Goal: Information Seeking & Learning: Learn about a topic

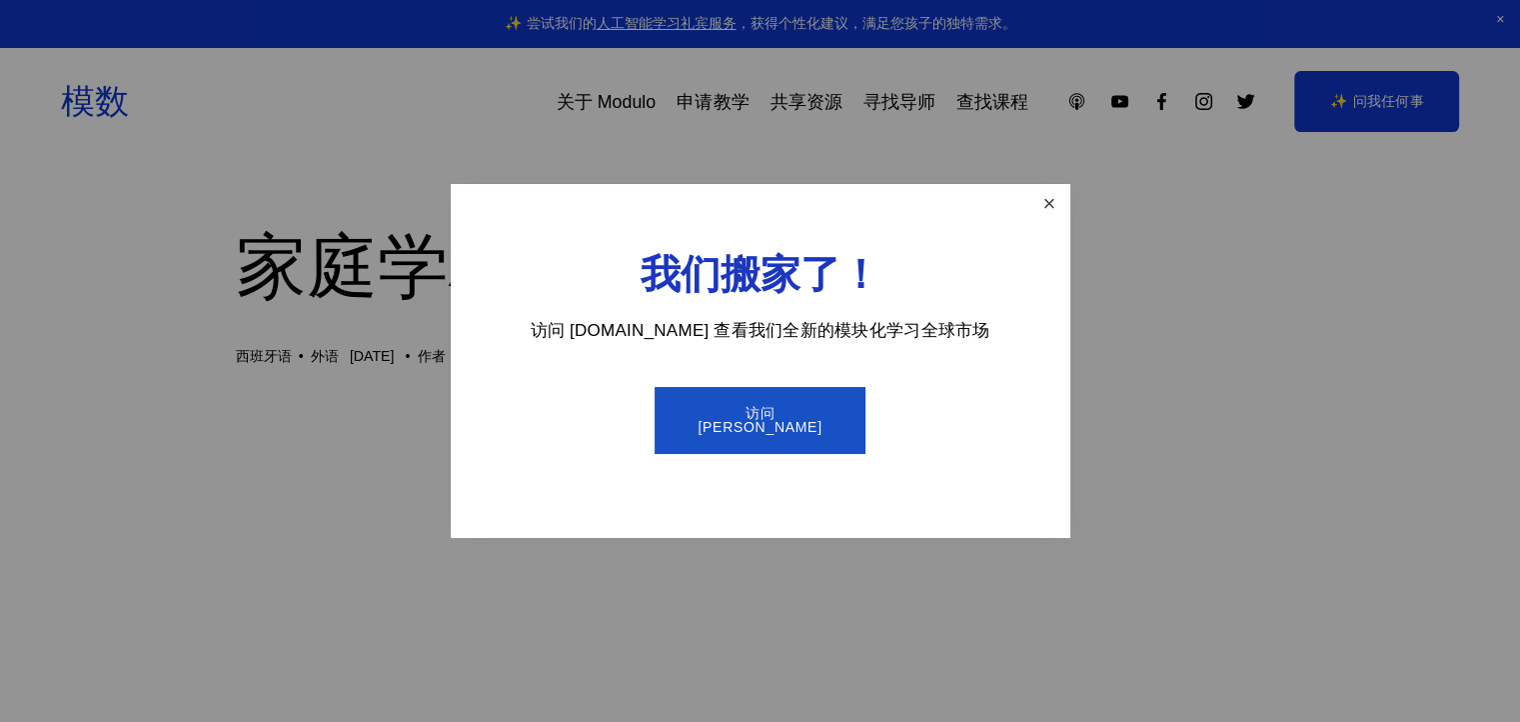
click at [1047, 201] on link "关闭" at bounding box center [1048, 204] width 35 height 35
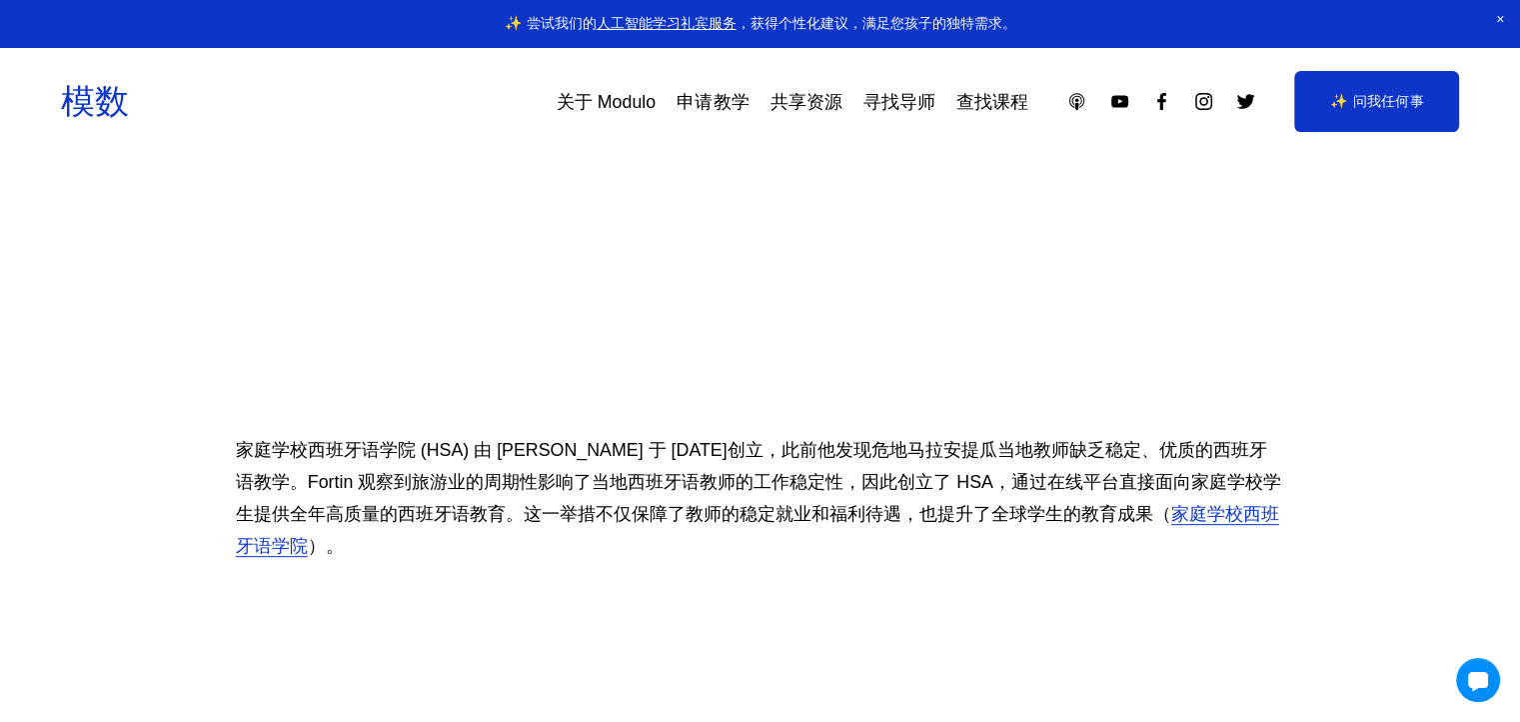
scroll to position [600, 0]
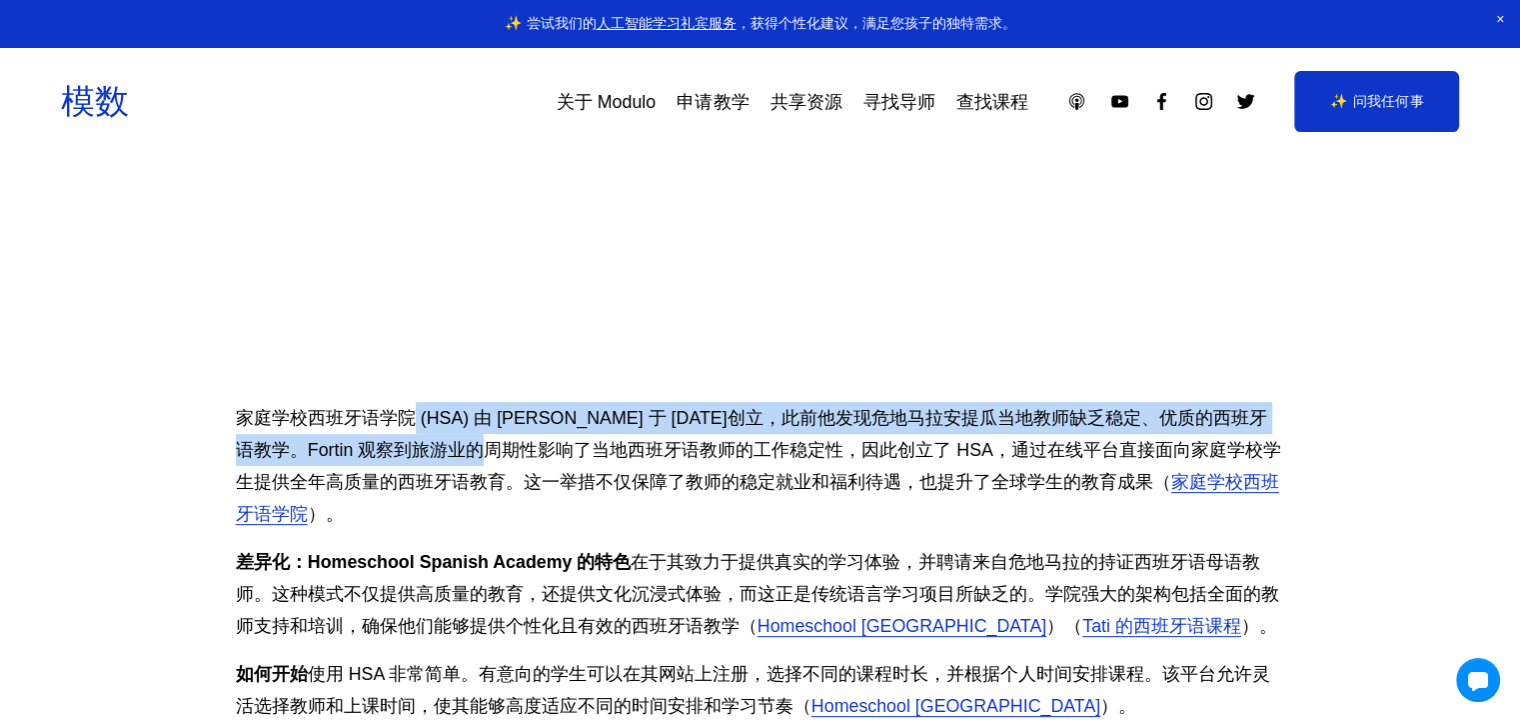
drag, startPoint x: 408, startPoint y: 401, endPoint x: 460, endPoint y: 465, distance: 82.4
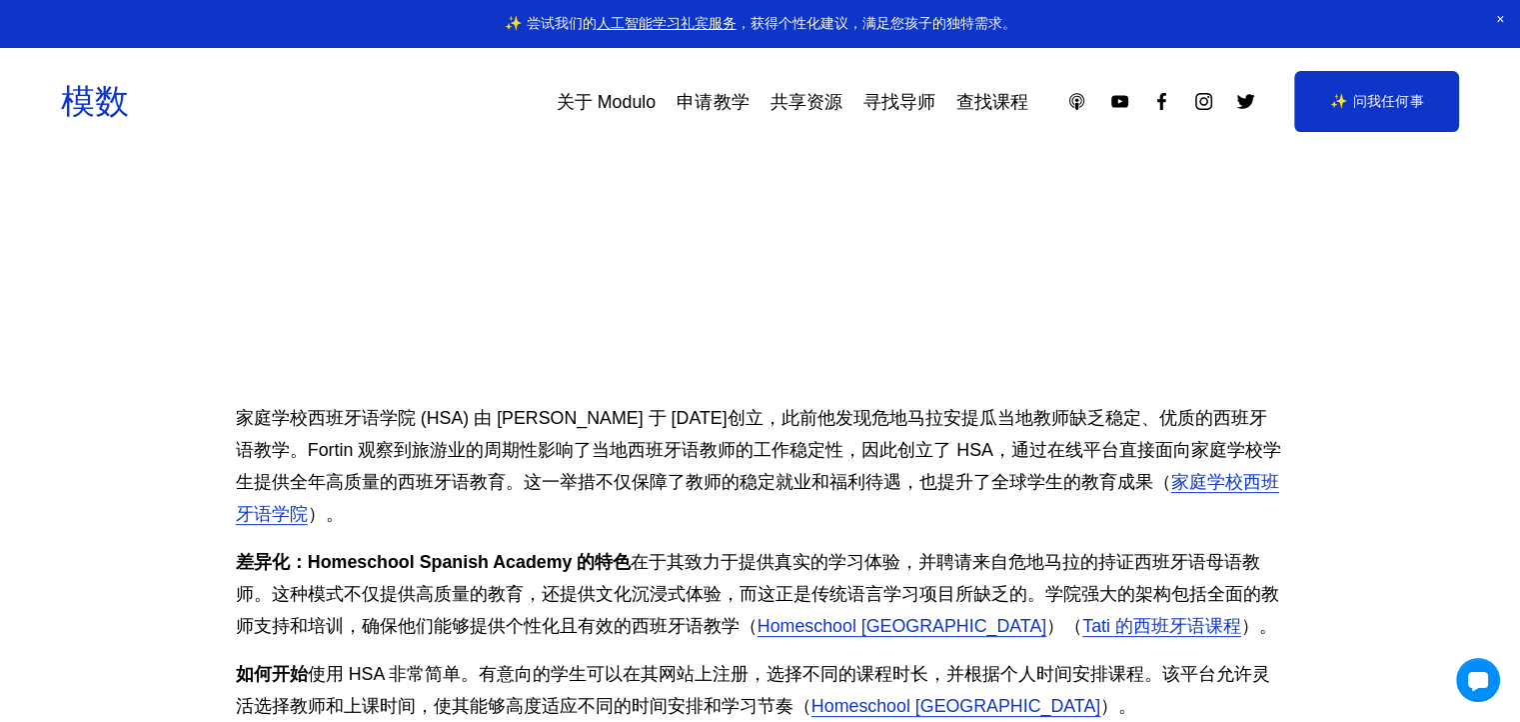
click at [765, 498] on p "家庭学校西班牙语学院 (HSA) 由 Ron Fortin 于 2010 年创立，此前他发现危地马拉安提瓜当地教师缺乏稳定、优质的西班牙语教学。Fortin …" at bounding box center [760, 466] width 1049 height 128
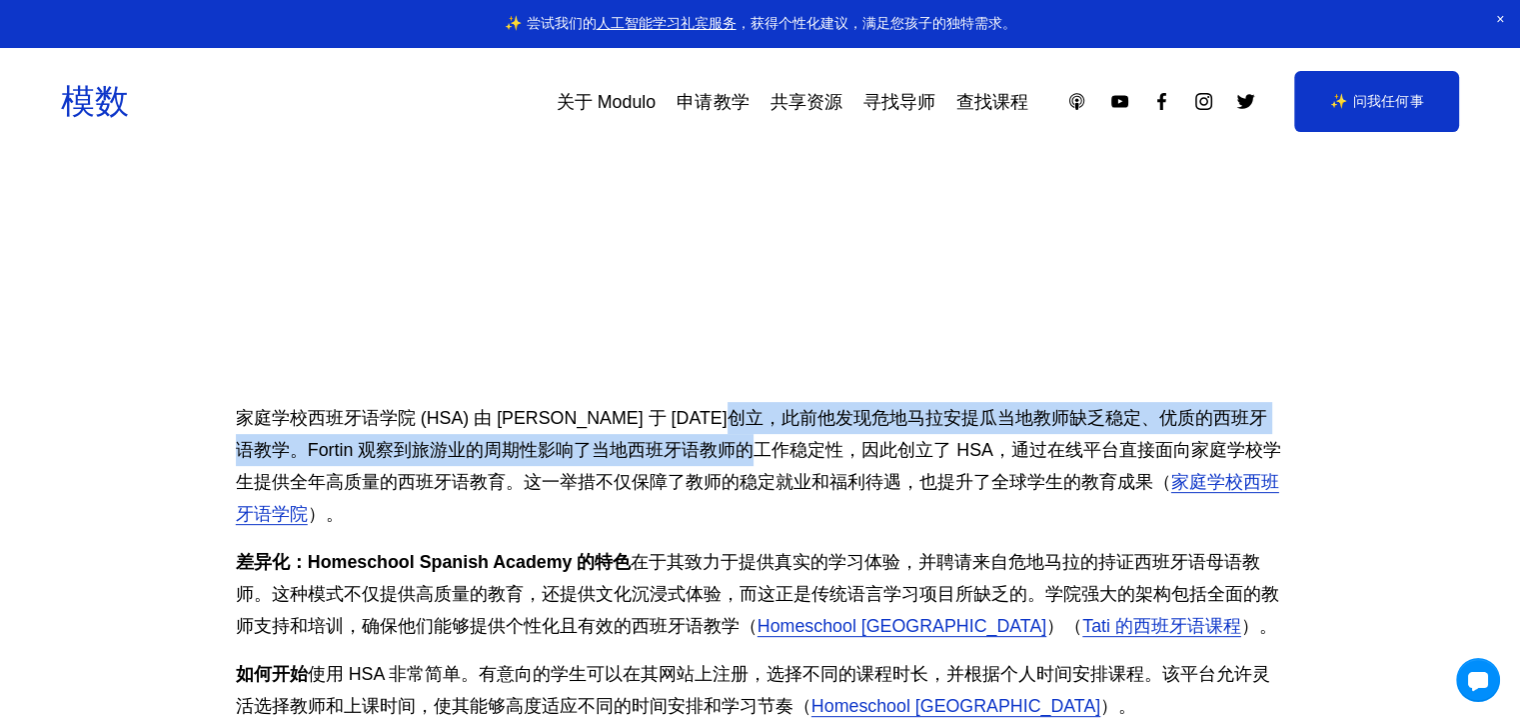
drag, startPoint x: 727, startPoint y: 426, endPoint x: 733, endPoint y: 456, distance: 30.6
click at [733, 456] on font "家庭学校西班牙语学院 (HSA) 由 [PERSON_NAME] 于 [DATE]创立，此前他发现危地马拉安提瓜当地教师缺乏稳定、优质的西班牙语教学。Fort…" at bounding box center [758, 450] width 1045 height 84
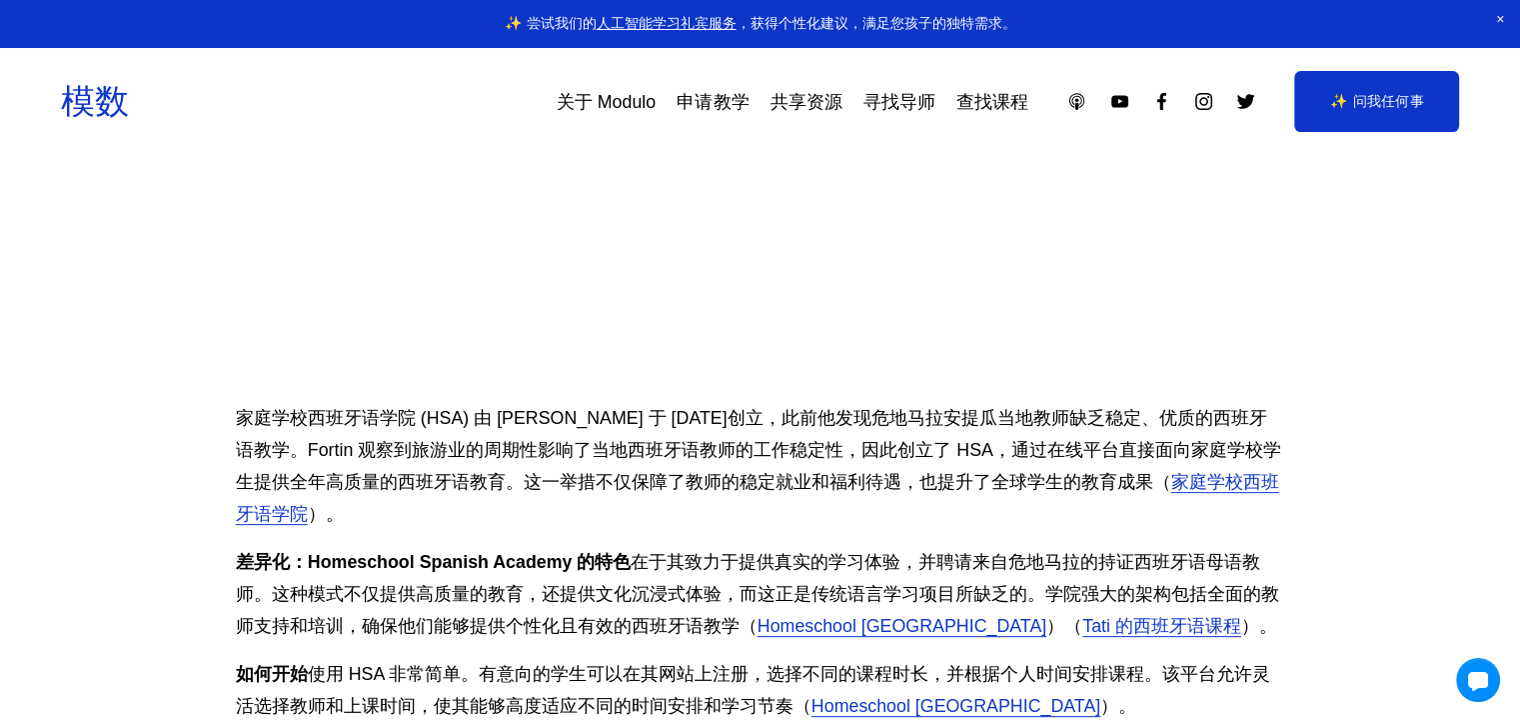
click at [744, 461] on p "家庭学校西班牙语学院 (HSA) 由 Ron Fortin 于 2010 年创立，此前他发现危地马拉安提瓜当地教师缺乏稳定、优质的西班牙语教学。Fortin …" at bounding box center [760, 466] width 1049 height 128
drag, startPoint x: 730, startPoint y: 401, endPoint x: 743, endPoint y: 415, distance: 19.1
click at [842, 433] on p "家庭学校西班牙语学院 (HSA) 由 Ron Fortin 于 2010 年创立，此前他发现危地马拉安提瓜当地教师缺乏稳定、优质的西班牙语教学。Fortin …" at bounding box center [760, 466] width 1049 height 128
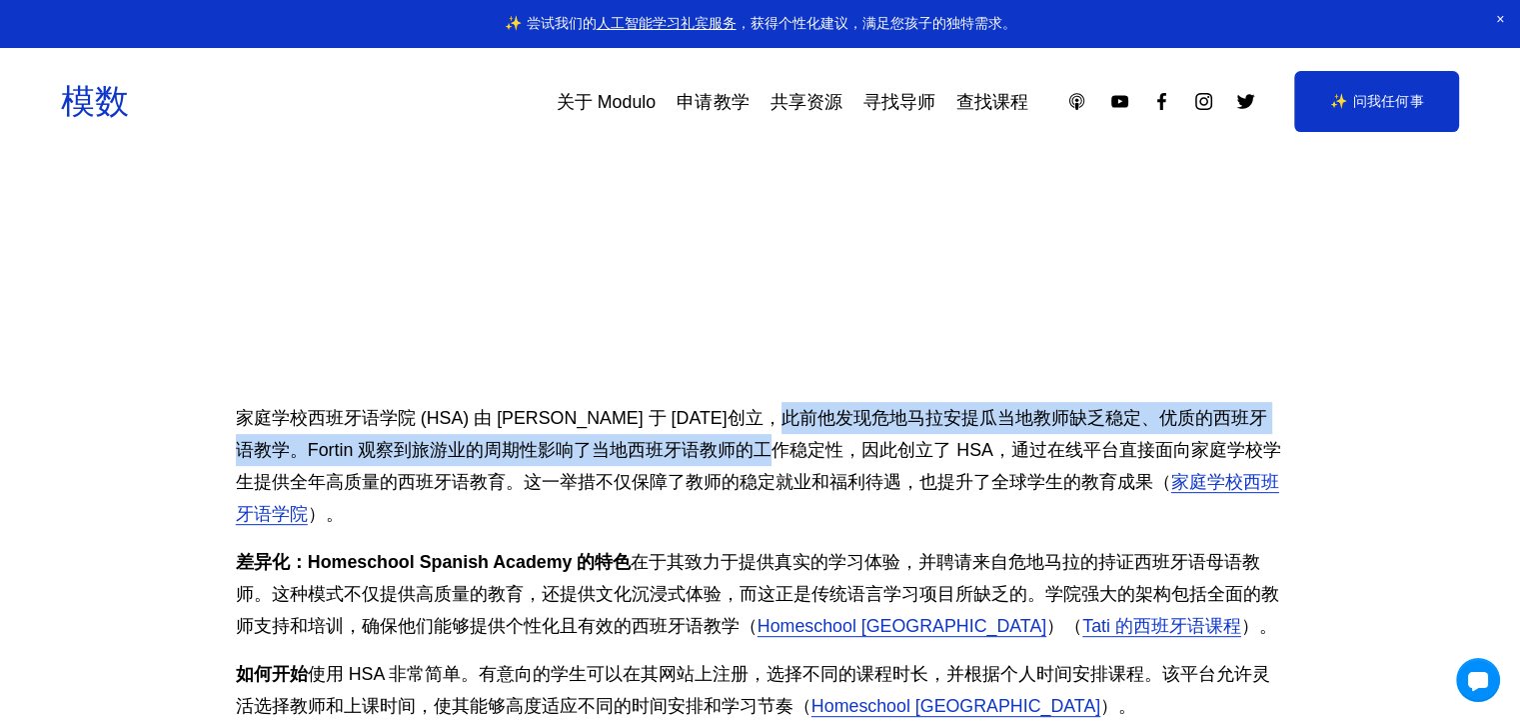
drag, startPoint x: 783, startPoint y: 421, endPoint x: 758, endPoint y: 441, distance: 32.0
click at [758, 441] on font "家庭学校西班牙语学院 (HSA) 由 [PERSON_NAME] 于 [DATE]创立，此前他发现危地马拉安提瓜当地教师缺乏稳定、优质的西班牙语教学。Fort…" at bounding box center [758, 450] width 1045 height 84
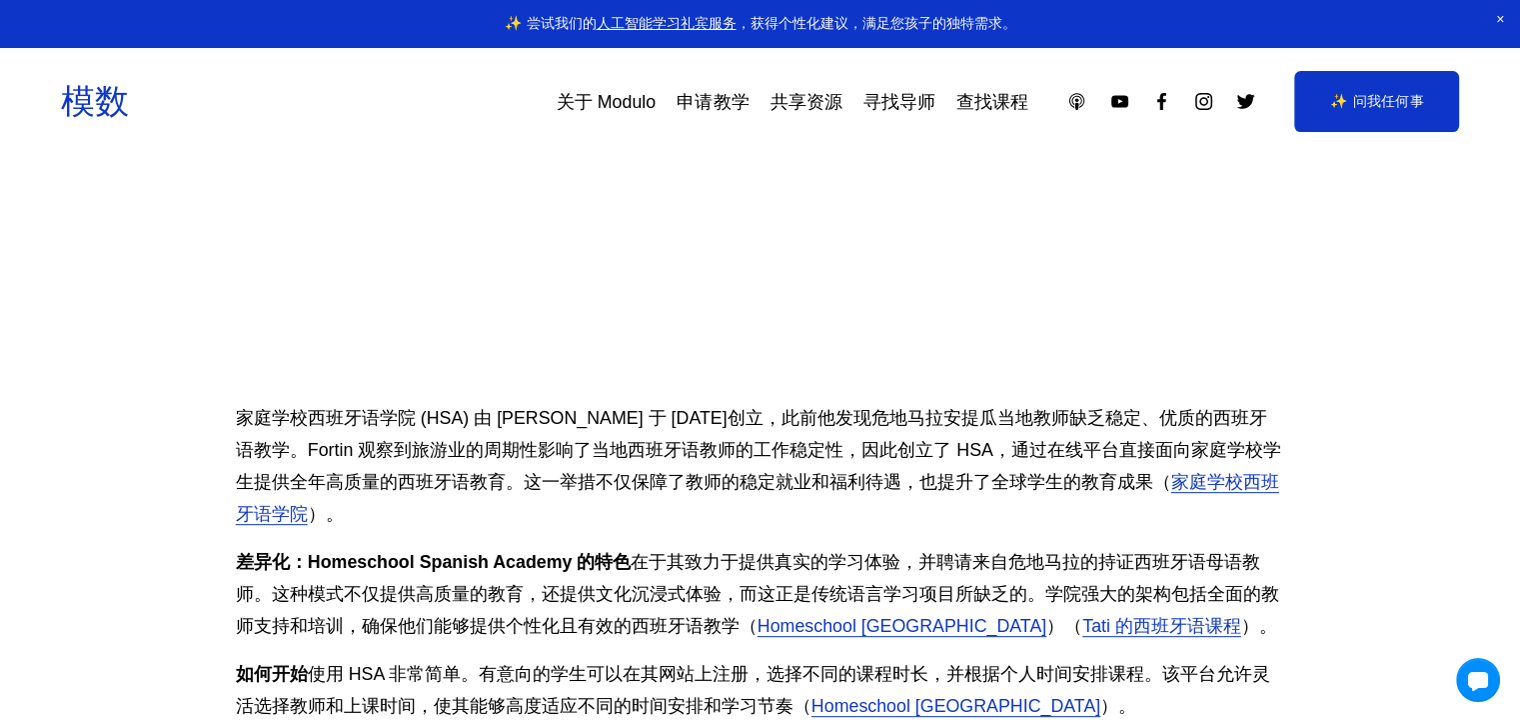
click at [720, 416] on font "家庭学校西班牙语学院 (HSA) 由 [PERSON_NAME] 于 [DATE]创立，此前他发现危地马拉安提瓜当地教师缺乏稳定、优质的西班牙语教学。Fort…" at bounding box center [758, 450] width 1045 height 84
click at [311, 452] on font "家庭学校西班牙语学院 (HSA) 由 [PERSON_NAME] 于 [DATE]创立，此前他发现危地马拉安提瓜当地教师缺乏稳定、优质的西班牙语教学。Fort…" at bounding box center [758, 450] width 1045 height 84
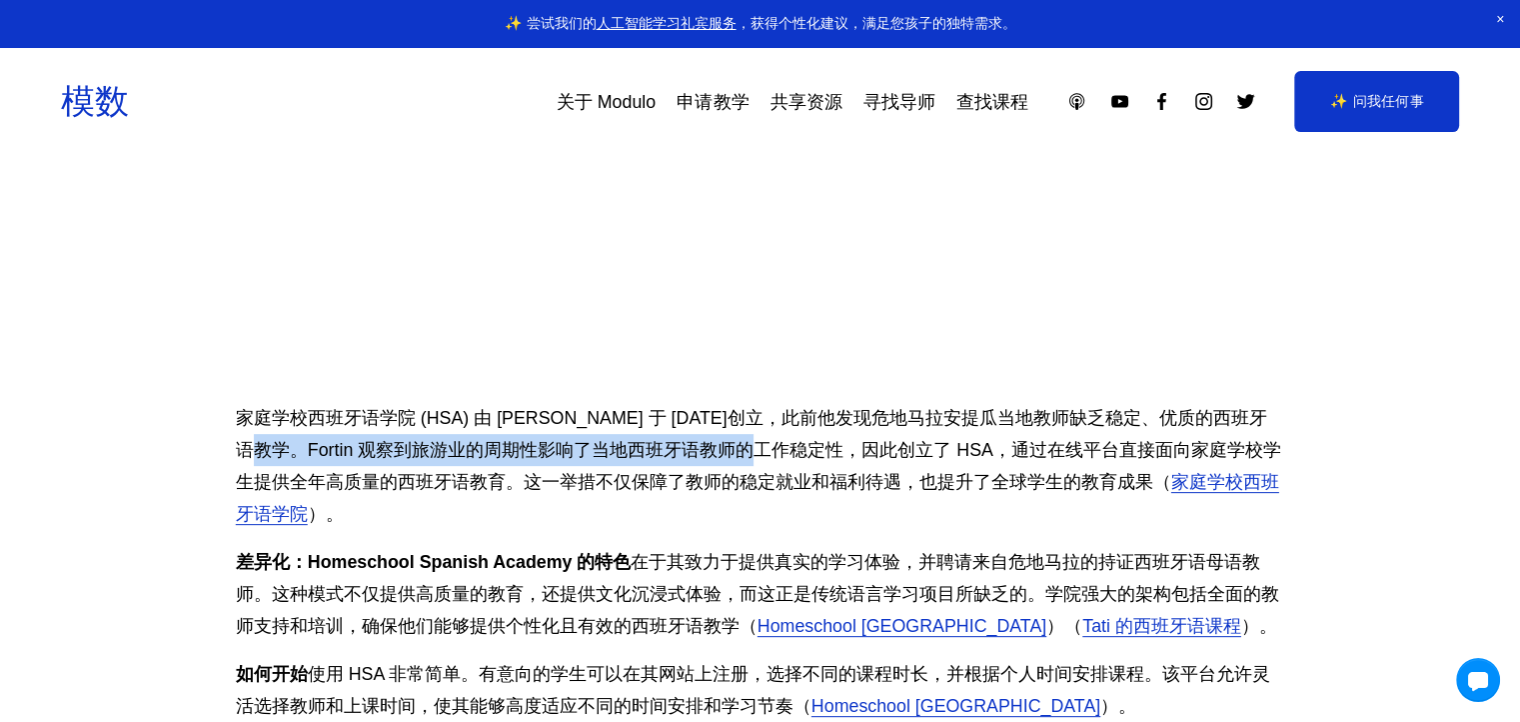
drag, startPoint x: 238, startPoint y: 445, endPoint x: 732, endPoint y: 445, distance: 493.7
click at [732, 445] on font "家庭学校西班牙语学院 (HSA) 由 [PERSON_NAME] 于 [DATE]创立，此前他发现危地马拉安提瓜当地教师缺乏稳定、优质的西班牙语教学。Fort…" at bounding box center [758, 450] width 1045 height 84
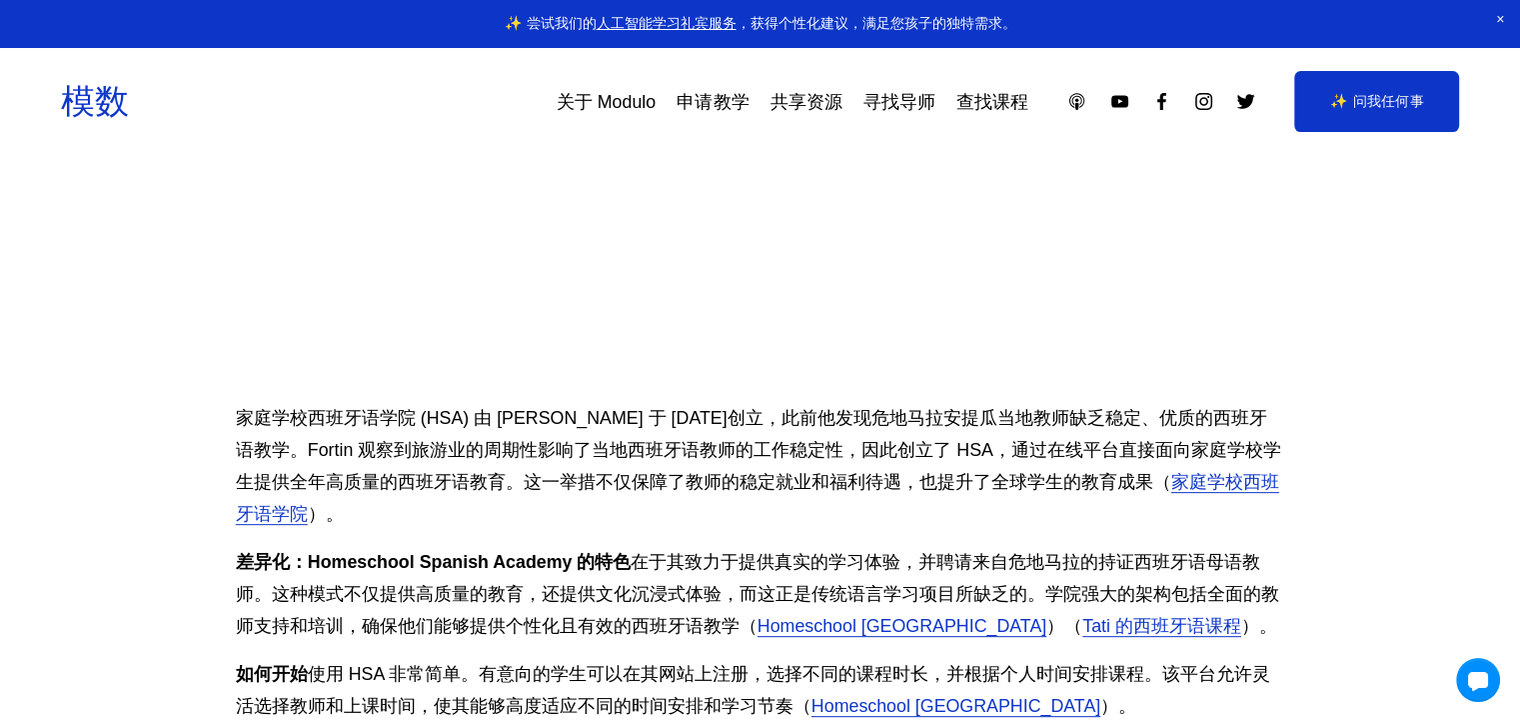
click at [934, 473] on font "家庭学校西班牙语学院 (HSA) 由 [PERSON_NAME] 于 [DATE]创立，此前他发现危地马拉安提瓜当地教师缺乏稳定、优质的西班牙语教学。Fort…" at bounding box center [758, 450] width 1045 height 84
click at [514, 417] on font "家庭学校西班牙语学院 (HSA) 由 [PERSON_NAME] 于 [DATE]创立，此前他发现危地马拉安提瓜当地教师缺乏稳定、优质的西班牙语教学。Fort…" at bounding box center [758, 450] width 1045 height 84
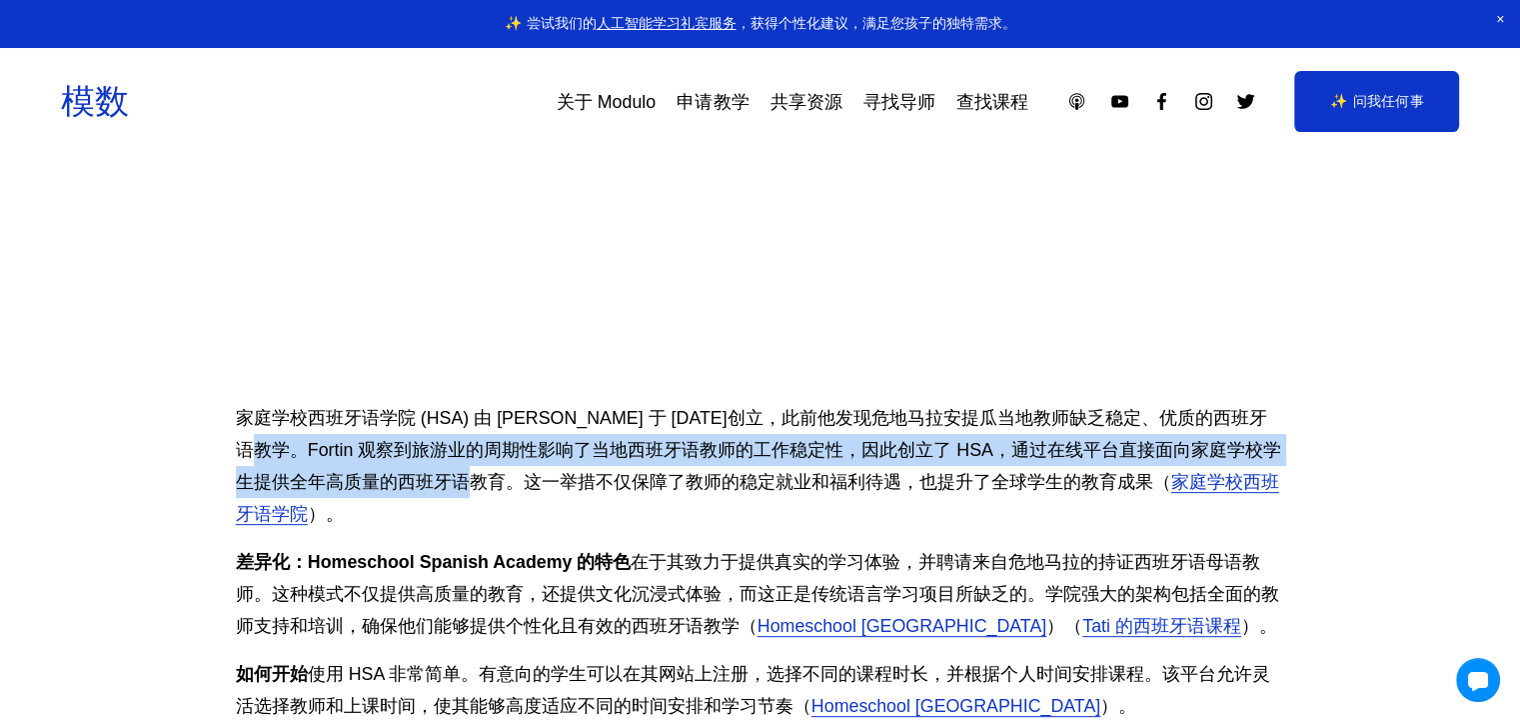
drag, startPoint x: 228, startPoint y: 437, endPoint x: 449, endPoint y: 478, distance: 224.6
copy font "Fortin 观察到旅游业的周期性影响了当地西班牙语教师的工作稳定性，因此创立了 HSA，通过在线平台直接面向家庭学校学生提供全年高质量的西班牙语教育。"
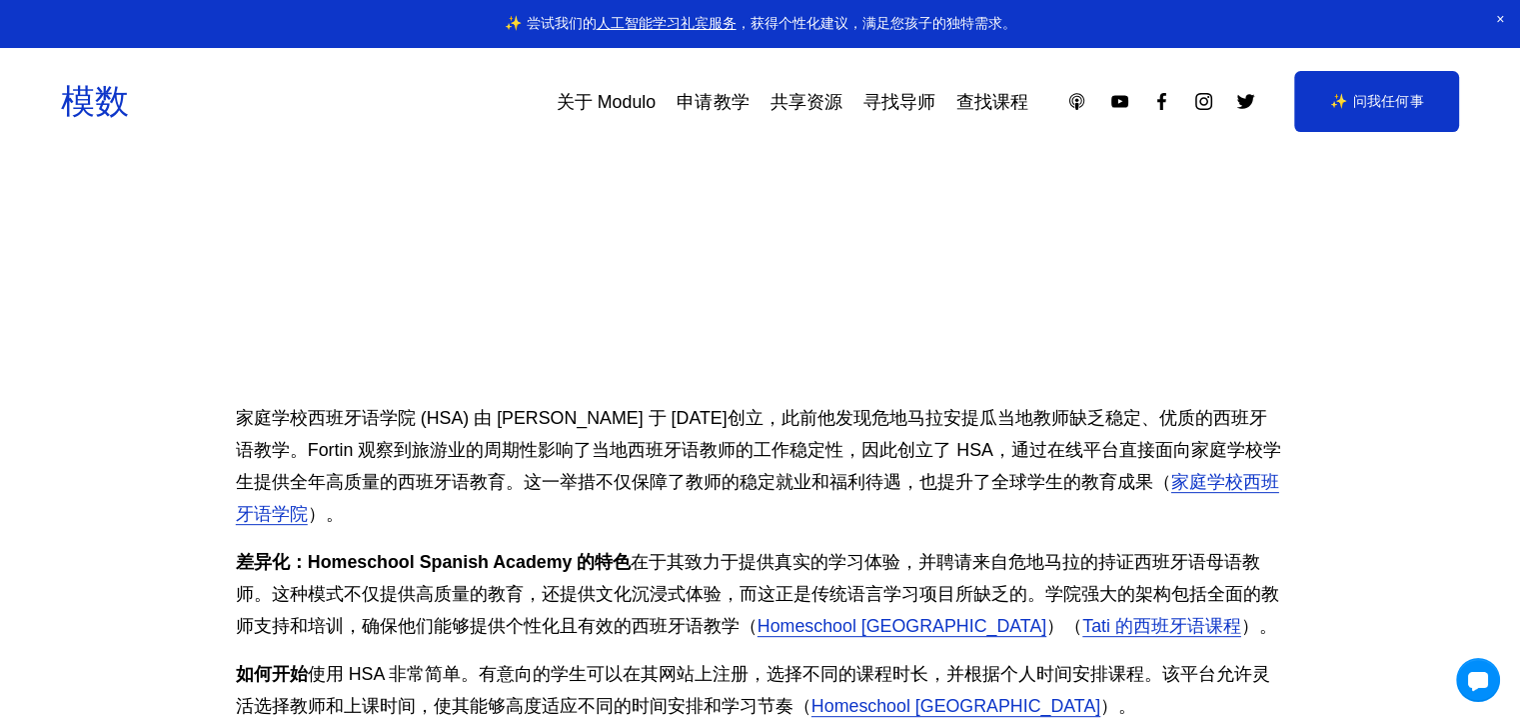
click at [561, 432] on p "家庭学校西班牙语学院 (HSA) 由 Ron Fortin 于 2010 年创立，此前他发现危地马拉安提瓜当地教师缺乏稳定、优质的西班牙语教学。Fortin …" at bounding box center [760, 466] width 1049 height 128
drag, startPoint x: 382, startPoint y: 409, endPoint x: 436, endPoint y: 421, distance: 55.3
click at [436, 421] on font "家庭学校西班牙语学院 (HSA) 由 [PERSON_NAME] 于 [DATE]创立，此前他发现危地马拉安提瓜当地教师缺乏稳定、优质的西班牙语教学。Fort…" at bounding box center [758, 450] width 1045 height 84
click at [448, 433] on p "家庭学校西班牙语学院 (HSA) 由 Ron Fortin 于 2010 年创立，此前他发现危地马拉安提瓜当地教师缺乏稳定、优质的西班牙语教学。Fortin …" at bounding box center [760, 466] width 1049 height 128
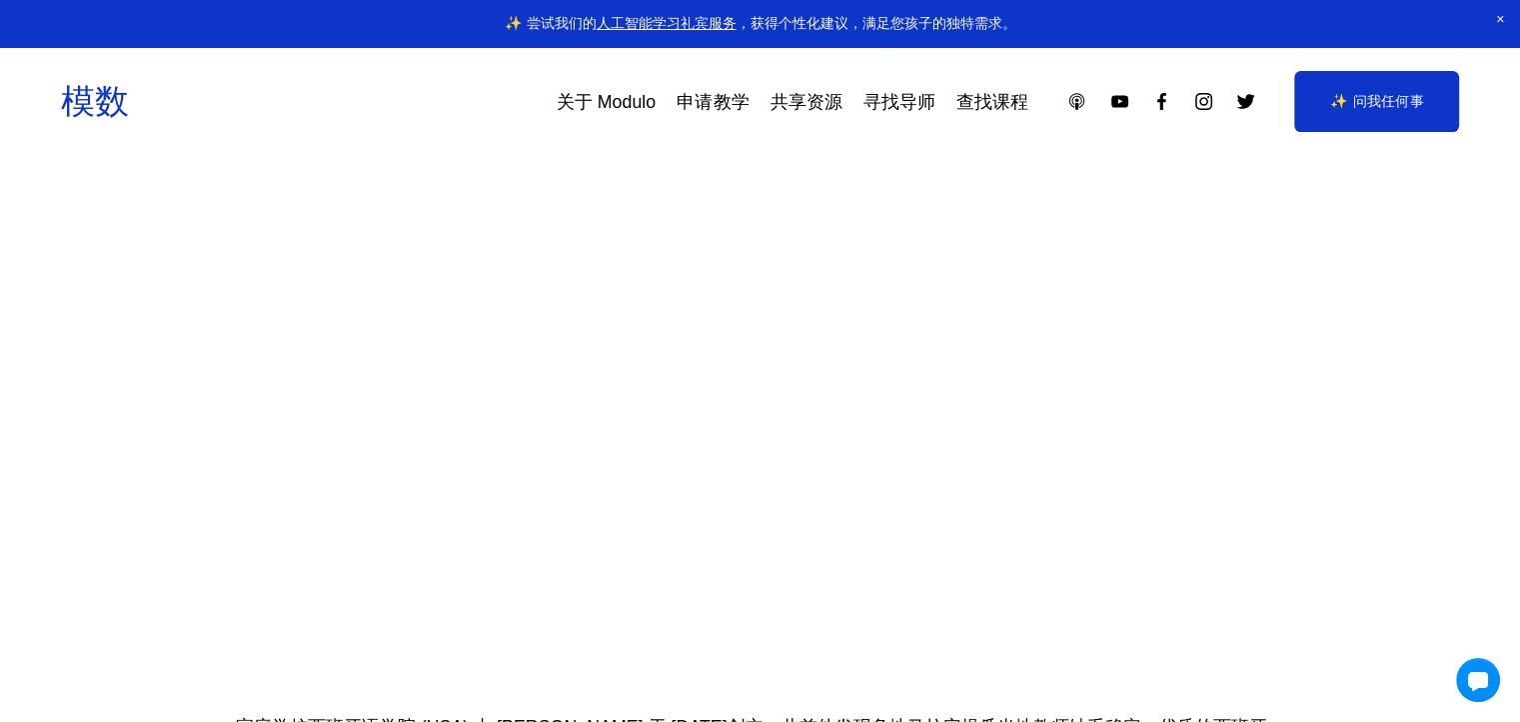
scroll to position [700, 0]
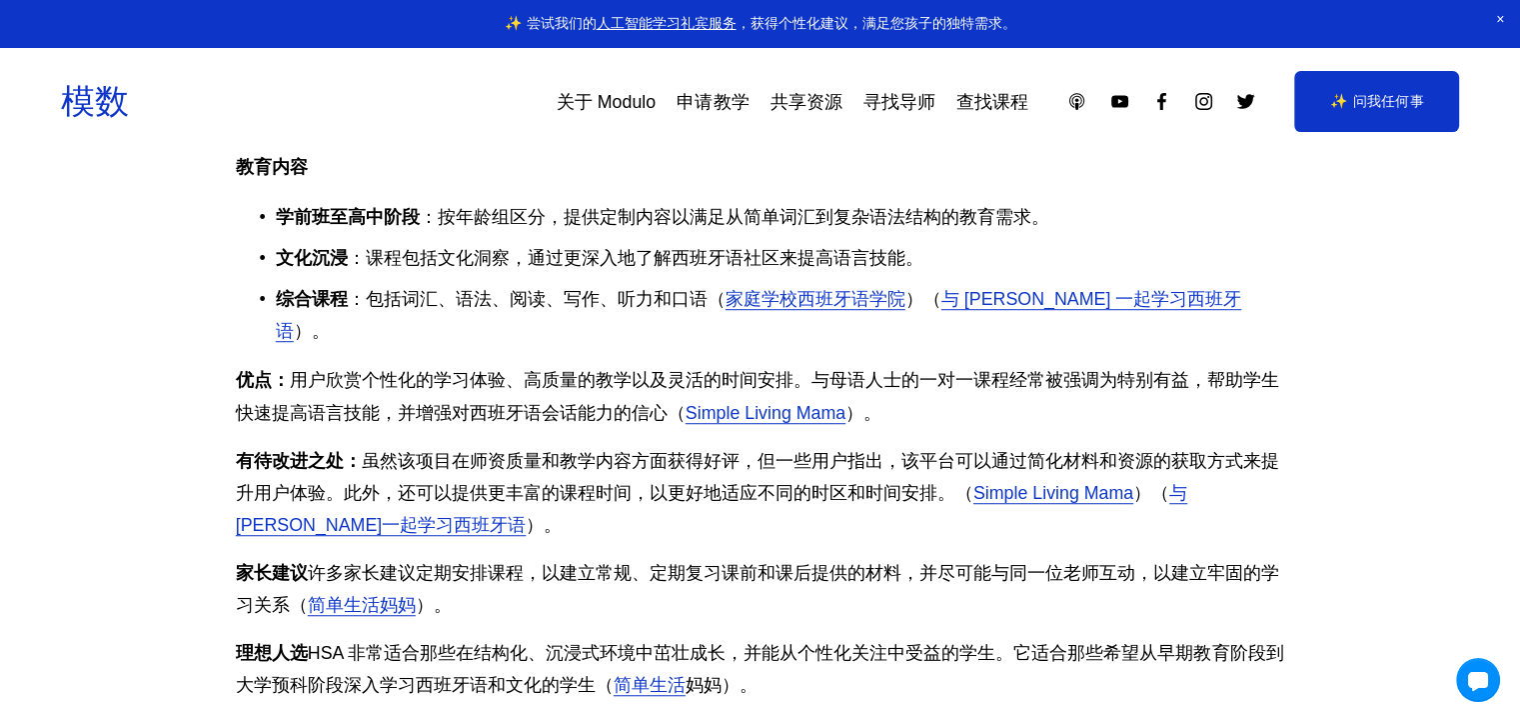
scroll to position [1599, 0]
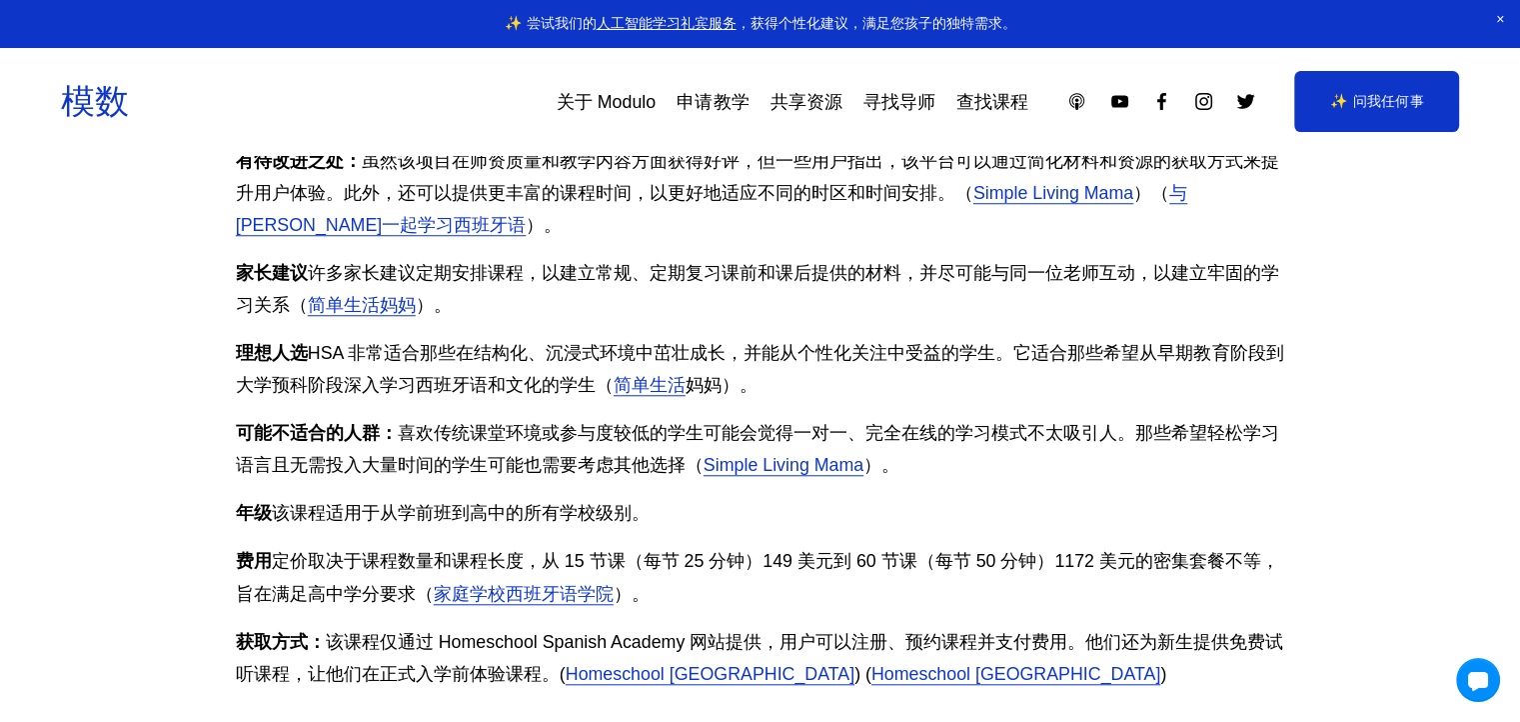
click at [736, 664] on font "Homeschool [GEOGRAPHIC_DATA]" at bounding box center [710, 674] width 289 height 20
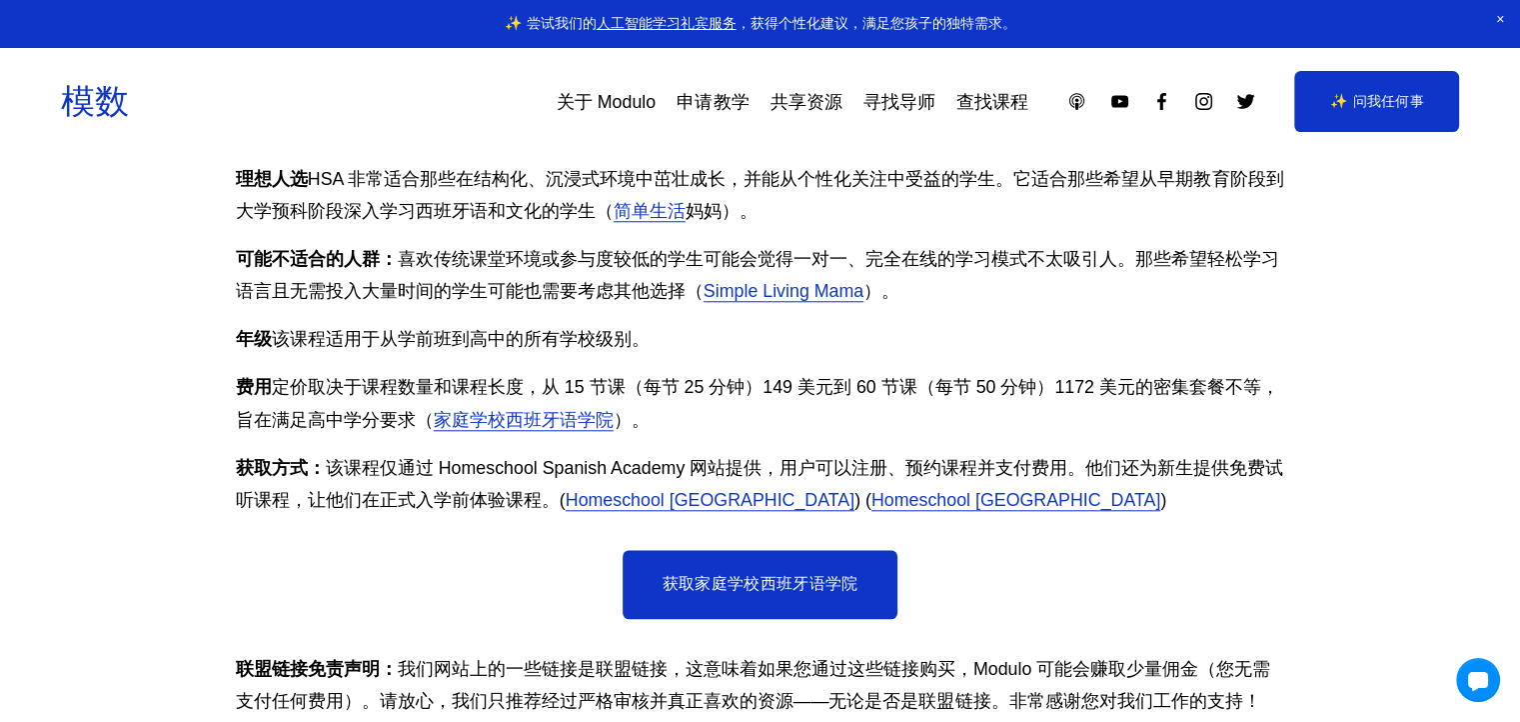
scroll to position [1799, 0]
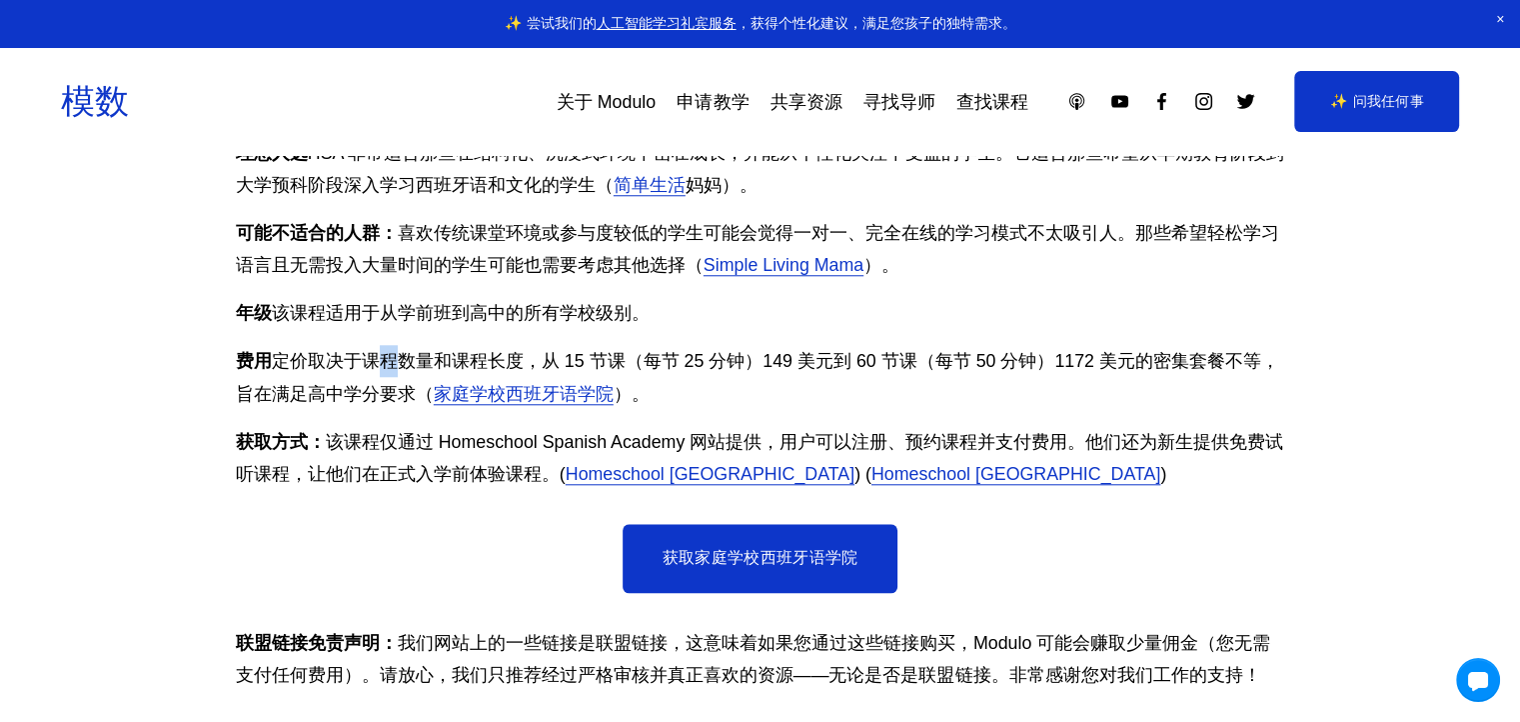
drag, startPoint x: 377, startPoint y: 324, endPoint x: 403, endPoint y: 331, distance: 26.9
click at [403, 351] on font "定价取决于课程数量和课程长度，从 15 节课（每节 25 分钟）149 美元到 60 节课（每节 50 分钟）1172 美元的密集套餐不等，旨在满足高中学分要…" at bounding box center [757, 377] width 1043 height 52
click at [258, 351] on font "费用" at bounding box center [254, 361] width 36 height 20
drag, startPoint x: 280, startPoint y: 326, endPoint x: 331, endPoint y: 325, distance: 51.0
click at [331, 351] on font "定价取决于课程数量和课程长度，从 15 节课（每节 25 分钟）149 美元到 60 节课（每节 50 分钟）1172 美元的密集套餐不等，旨在满足高中学分要…" at bounding box center [757, 377] width 1043 height 52
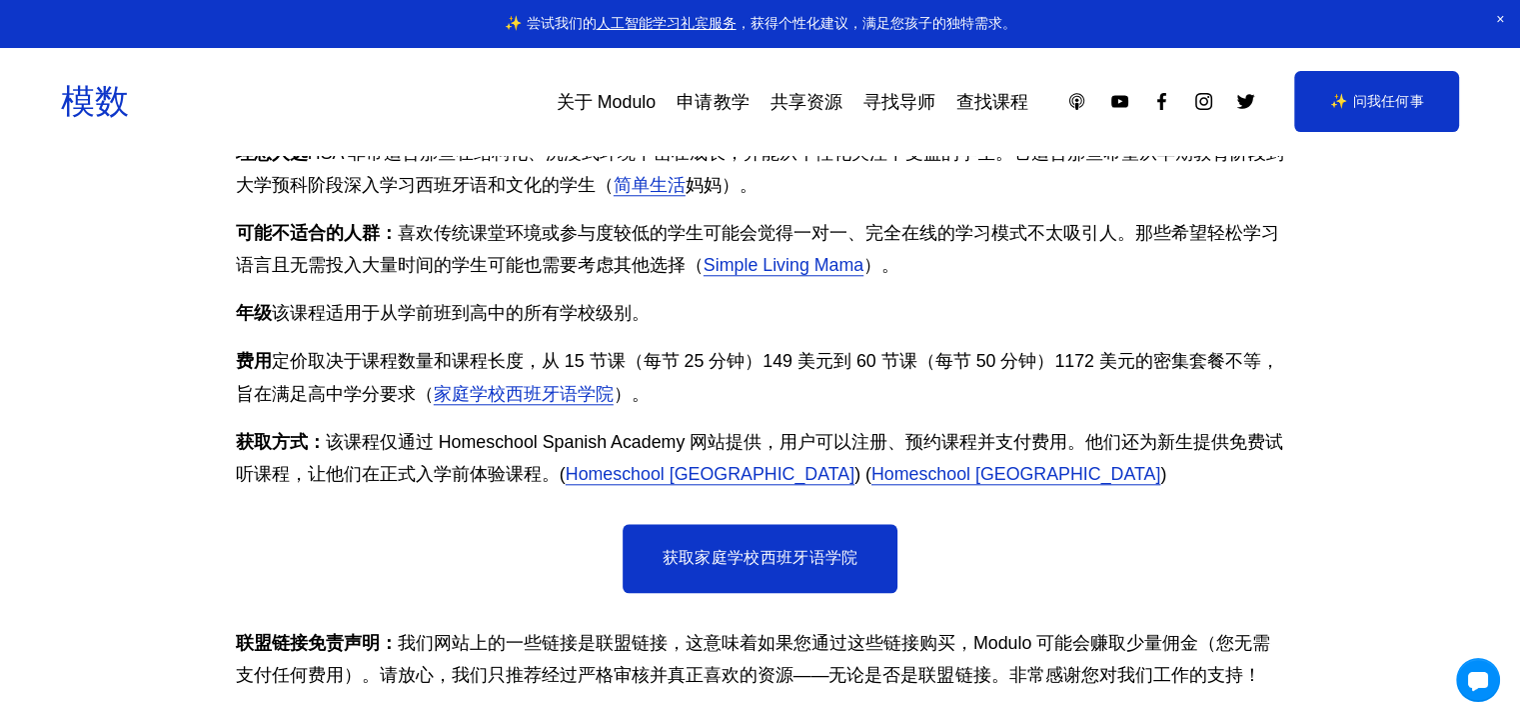
click at [408, 351] on font "定价取决于课程数量和课程长度，从 15 节课（每节 25 分钟）149 美元到 60 节课（每节 50 分钟）1172 美元的密集套餐不等，旨在满足高中学分要…" at bounding box center [757, 377] width 1043 height 52
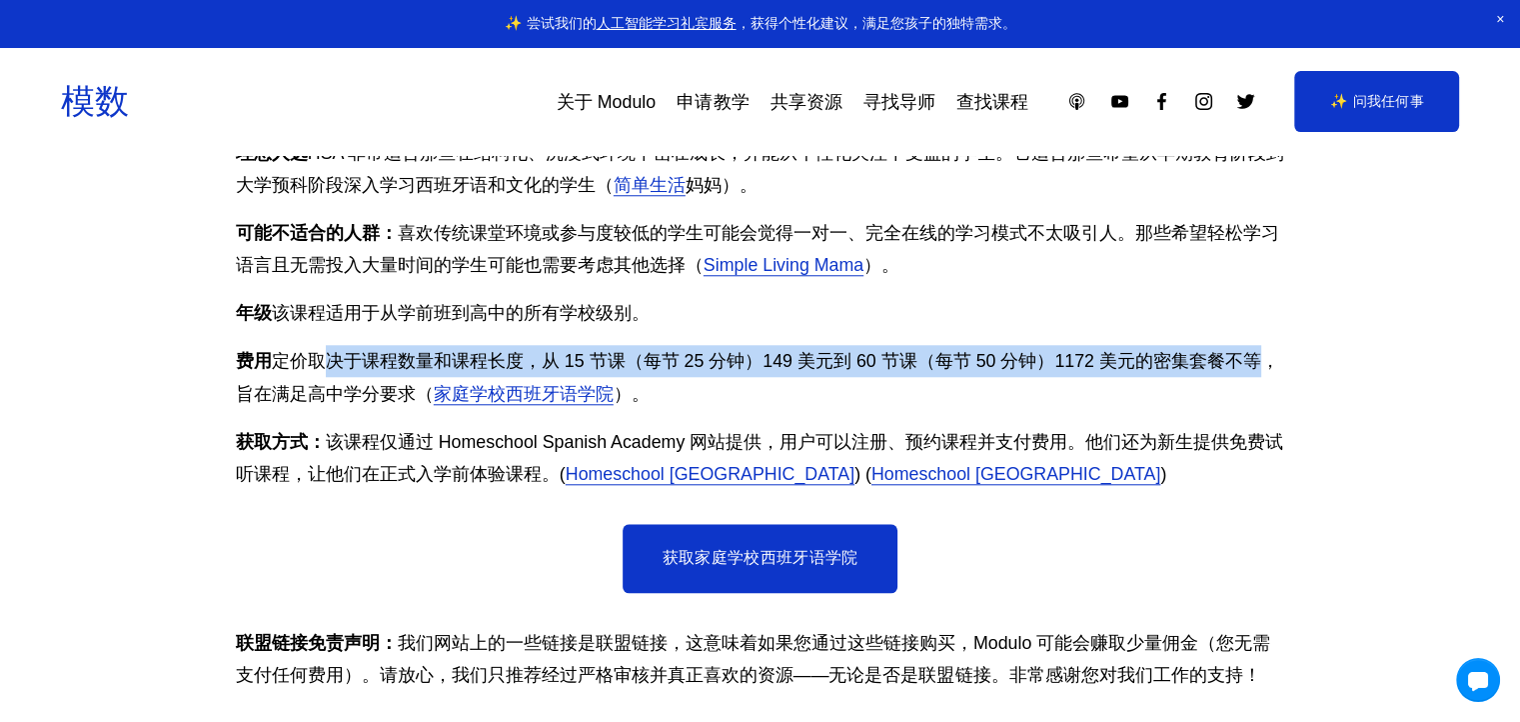
drag, startPoint x: 324, startPoint y: 326, endPoint x: 1255, endPoint y: 331, distance: 931.4
click at [1255, 351] on font "定价取决于课程数量和课程长度，从 15 节课（每节 25 分钟）149 美元到 60 节课（每节 50 分钟）1172 美元的密集套餐不等，旨在满足高中学分要…" at bounding box center [757, 377] width 1043 height 52
copy font "决于课程数量和课程长度，从 15 节课（每节 25 分钟）149 美元到 60 节课（每节 50 分钟）1172 美元的密集套餐不等"
